Goal: Task Accomplishment & Management: Use online tool/utility

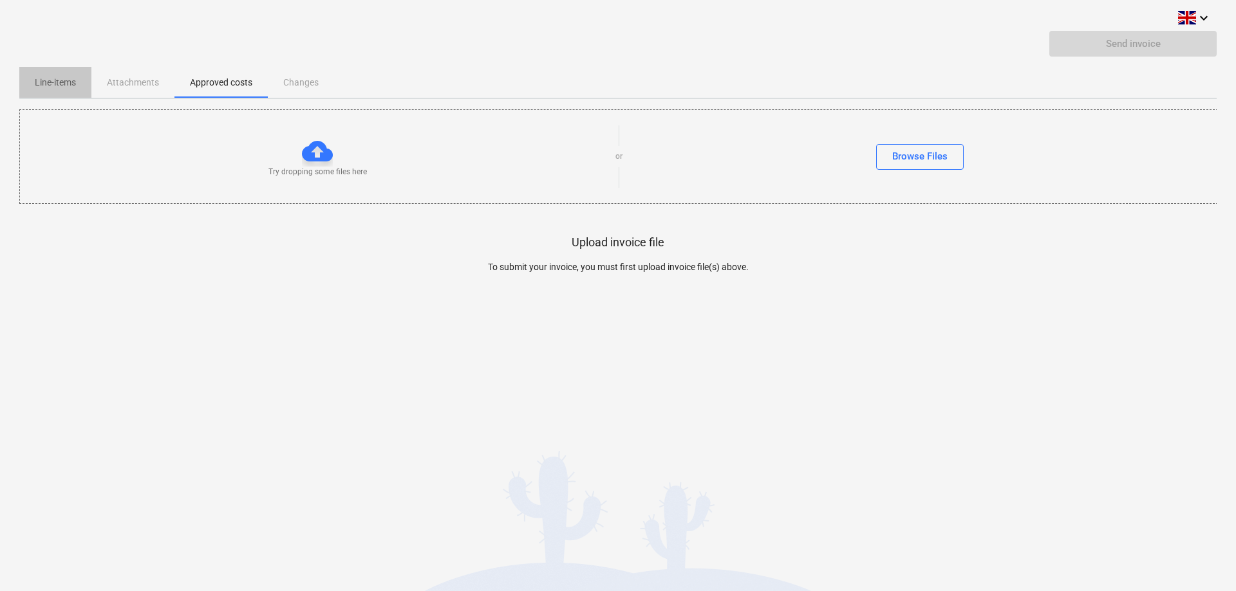
click at [62, 84] on p "Line-items" at bounding box center [55, 83] width 41 height 14
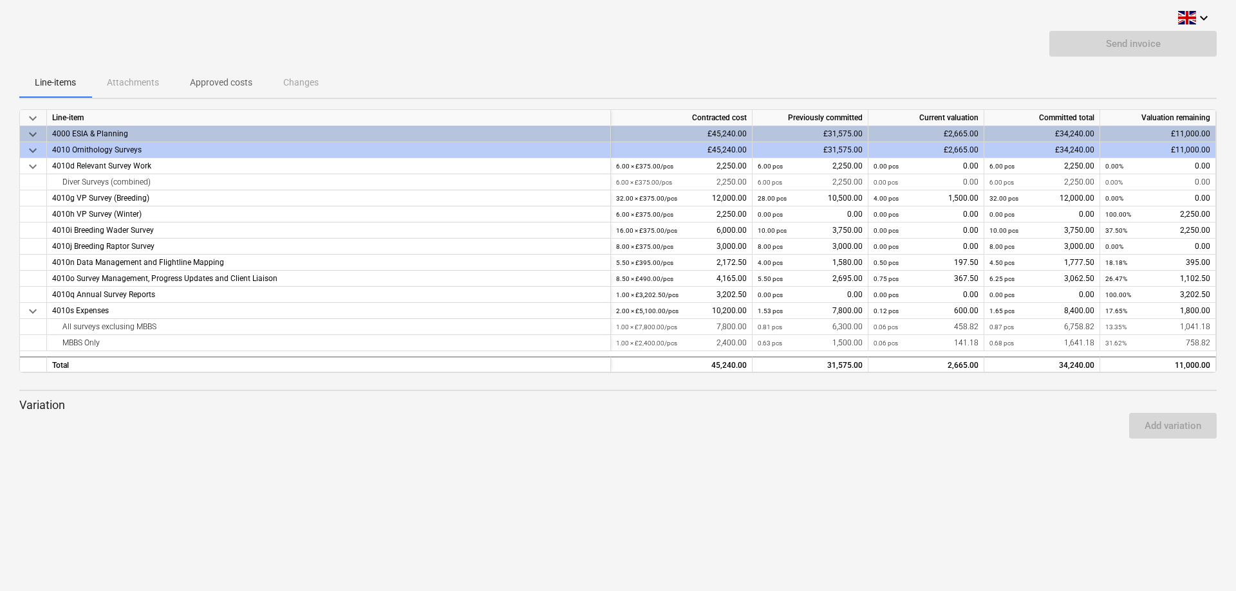
click at [210, 84] on p "Approved costs" at bounding box center [221, 83] width 62 height 14
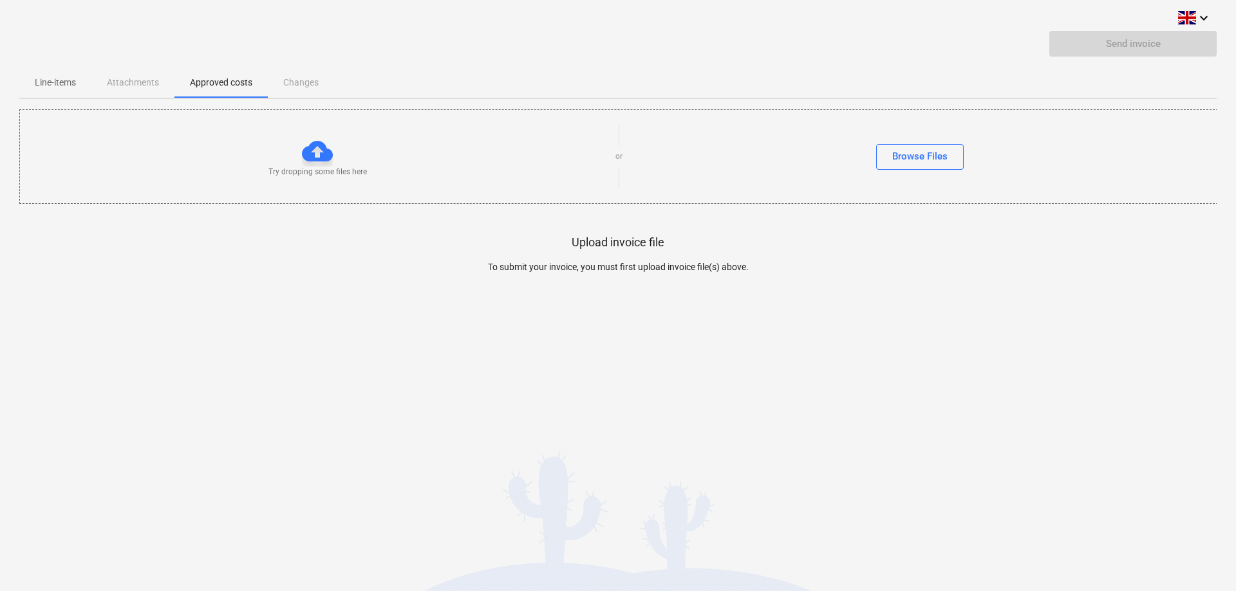
click at [250, 371] on div "keyboard_arrow_down Send invoice Line-items Attachments Approved costs Changes …" at bounding box center [618, 295] width 1236 height 591
drag, startPoint x: 881, startPoint y: 141, endPoint x: 894, endPoint y: 144, distance: 13.9
click at [882, 141] on div "Try dropping some files here or Browse Files" at bounding box center [618, 156] width 1197 height 73
click at [900, 147] on button "Browse Files" at bounding box center [920, 157] width 88 height 26
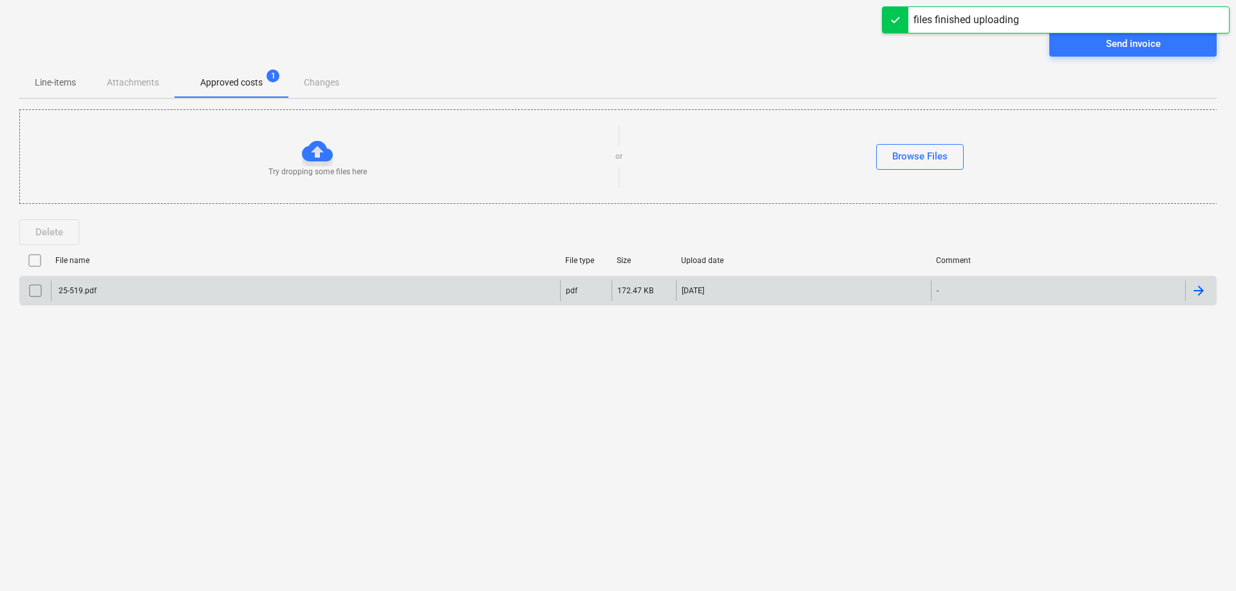
click at [79, 290] on div "25-519.pdf" at bounding box center [77, 290] width 40 height 9
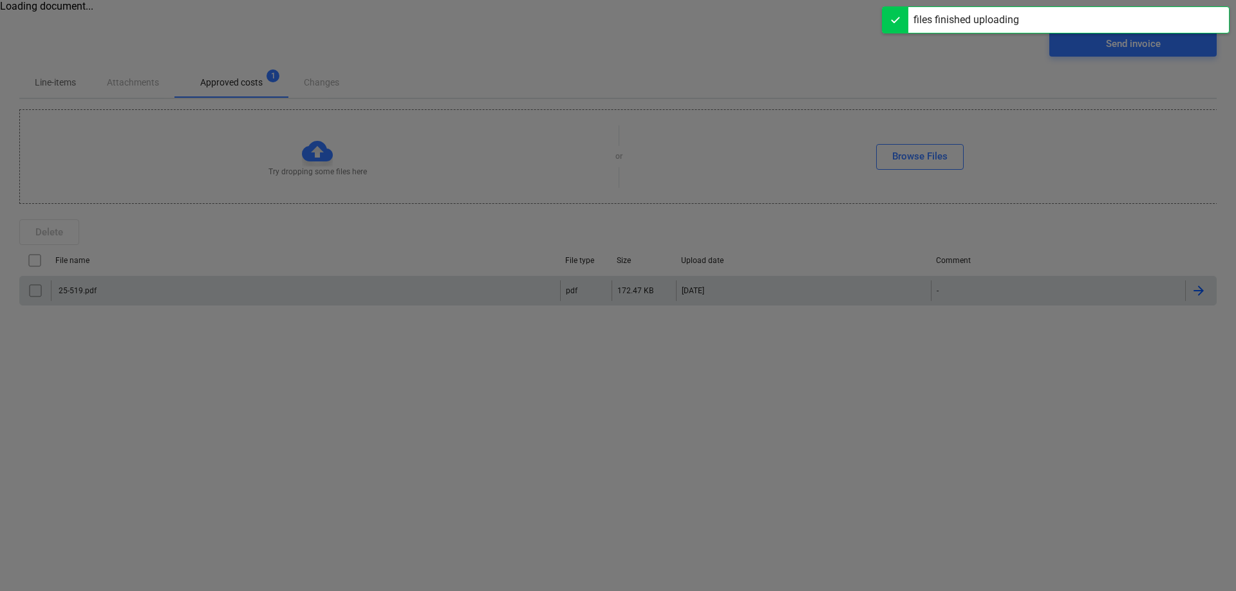
click at [79, 290] on div at bounding box center [618, 295] width 1236 height 591
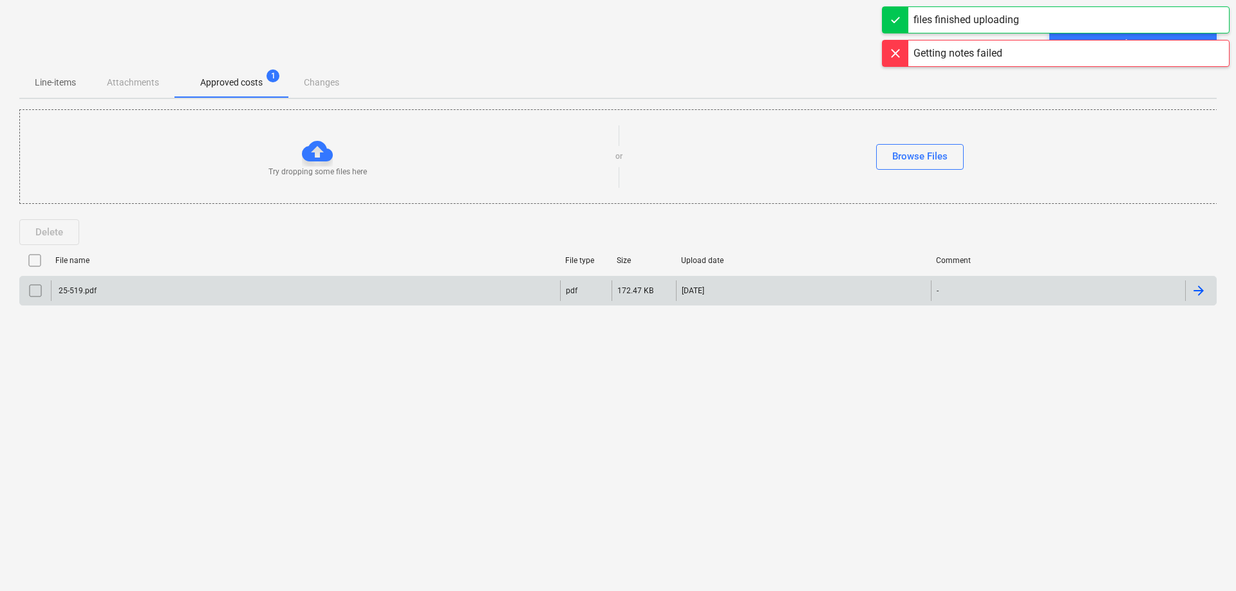
click at [73, 290] on div "25-519.pdf" at bounding box center [77, 290] width 40 height 9
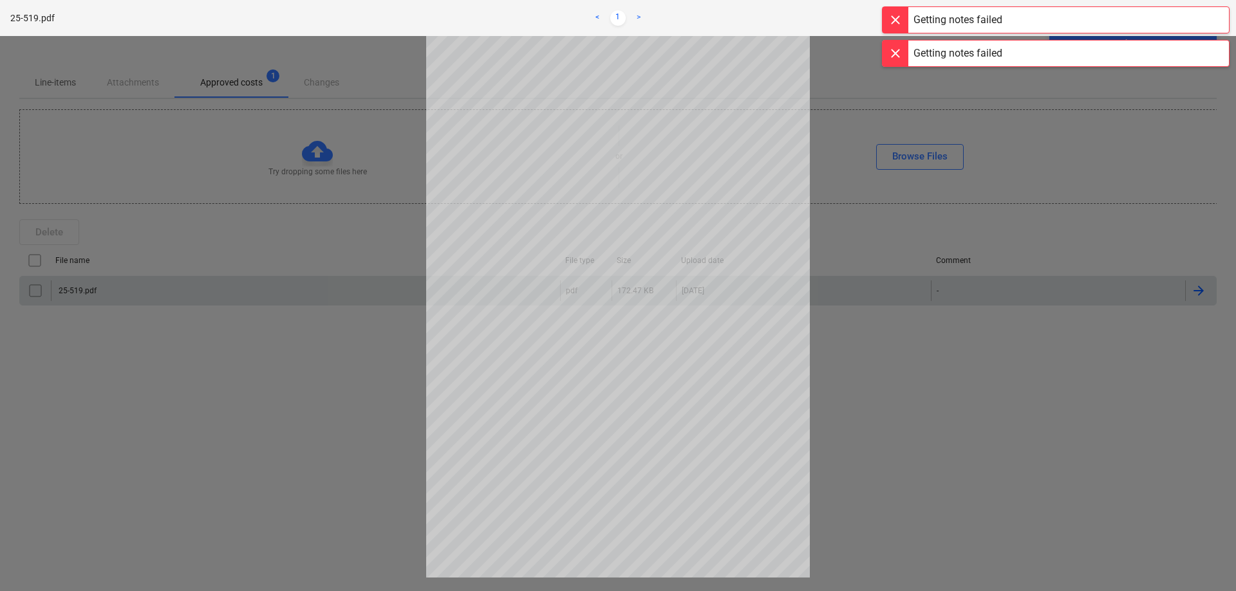
click at [295, 438] on div at bounding box center [618, 313] width 1236 height 555
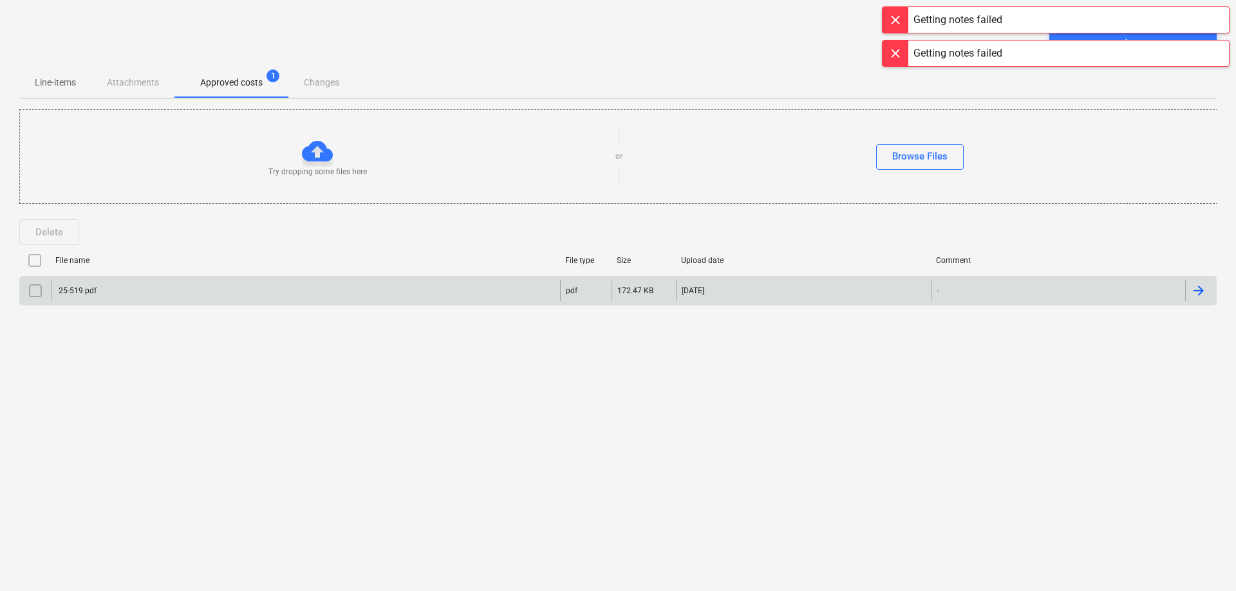
click at [891, 51] on div at bounding box center [895, 54] width 26 height 26
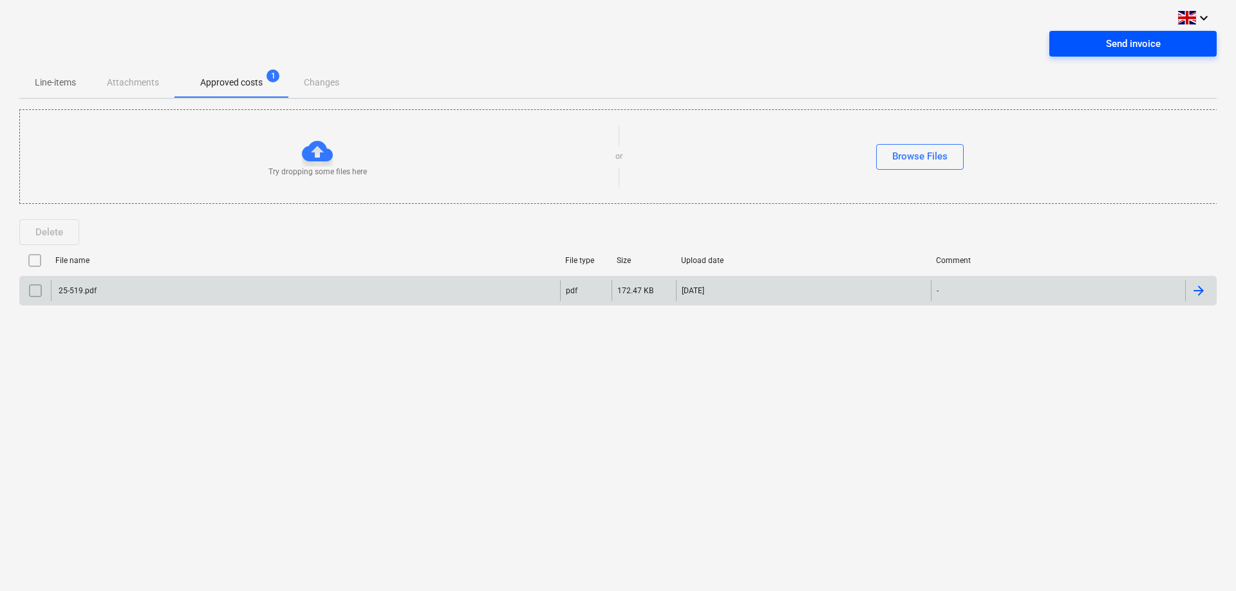
click at [1103, 44] on span "Send invoice" at bounding box center [1132, 43] width 136 height 17
